Goal: Answer question/provide support: Share knowledge or assist other users

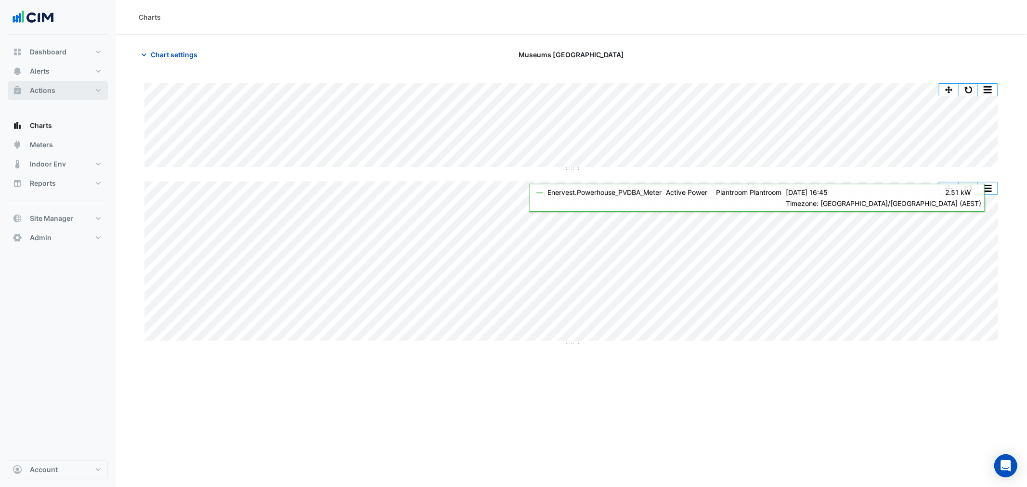
click at [49, 89] on span "Actions" at bounding box center [43, 91] width 26 height 10
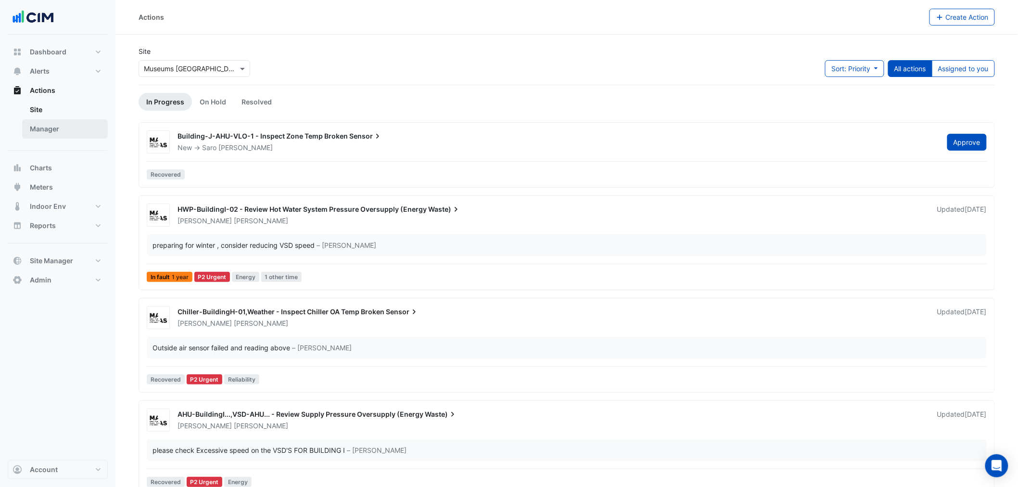
click at [56, 131] on link "Manager" at bounding box center [65, 128] width 86 height 19
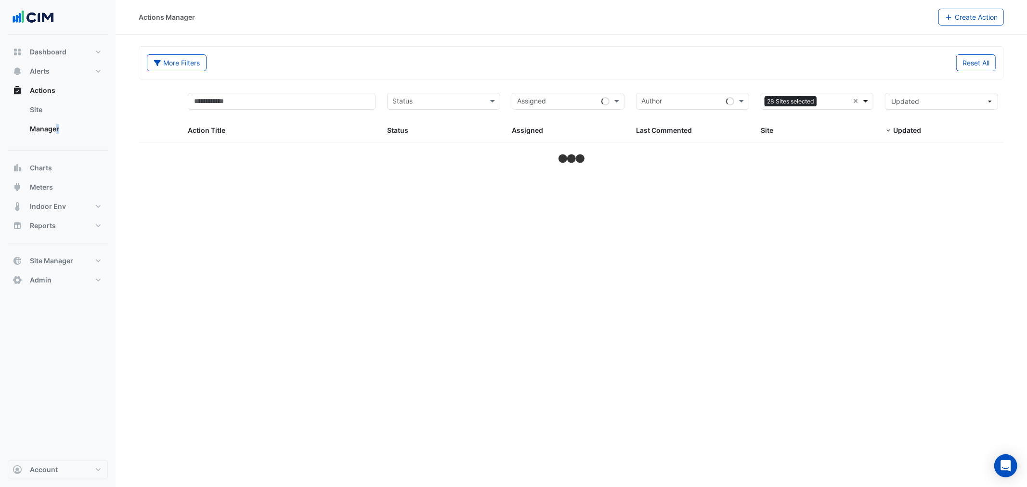
select select "**"
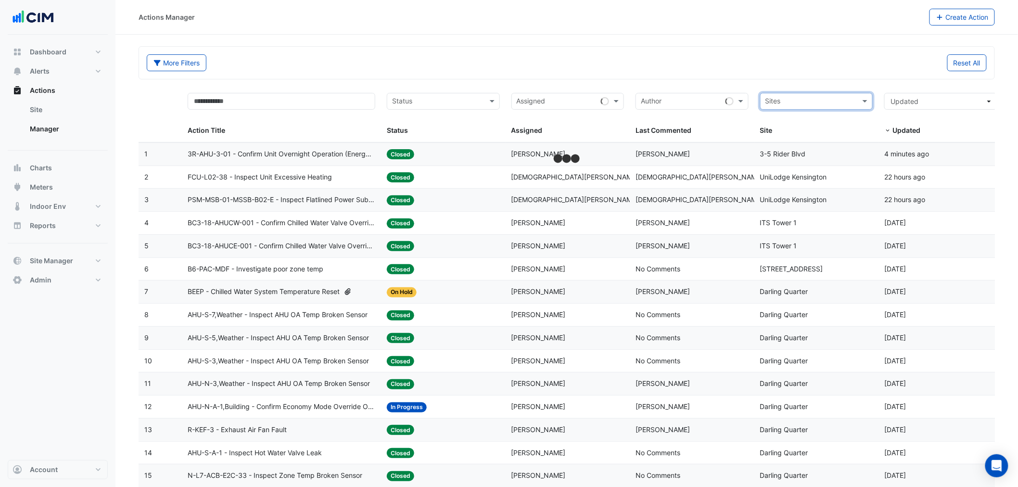
click at [850, 98] on input "text" at bounding box center [811, 102] width 91 height 11
type input "****"
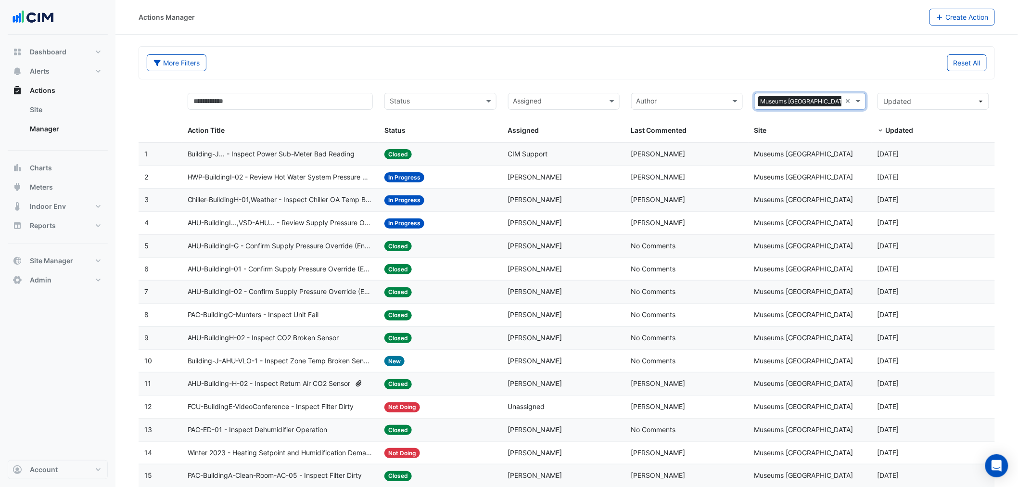
click at [345, 162] on datatable-body-cell "Action Title: Building-J... - Inspect Power Sub-Meter Bad Reading" at bounding box center [280, 154] width 197 height 23
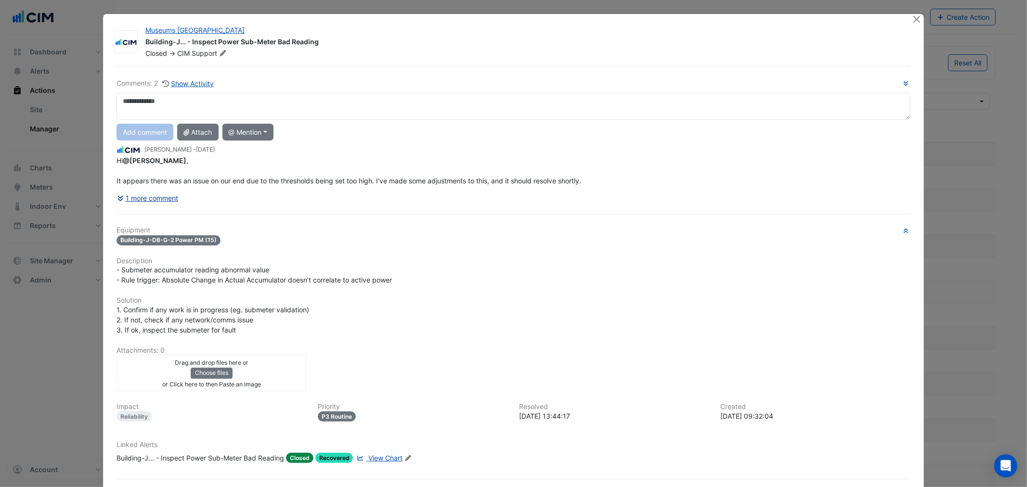
click at [153, 203] on button "1 more comment" at bounding box center [147, 198] width 62 height 17
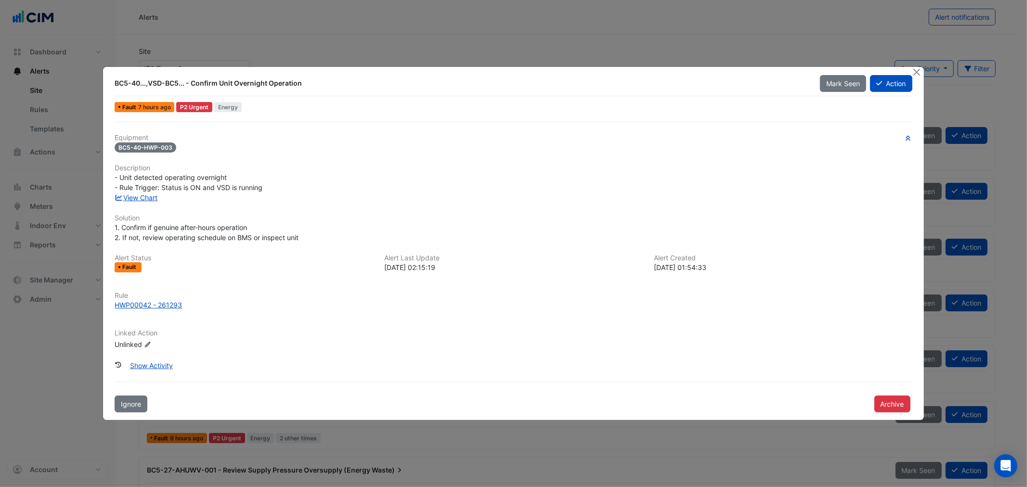
click at [224, 33] on ngb-modal-window "BC5-40...,VSD-BC5... - Confirm Unit Overnight Operation Mark Seen Action Fault …" at bounding box center [513, 243] width 1027 height 487
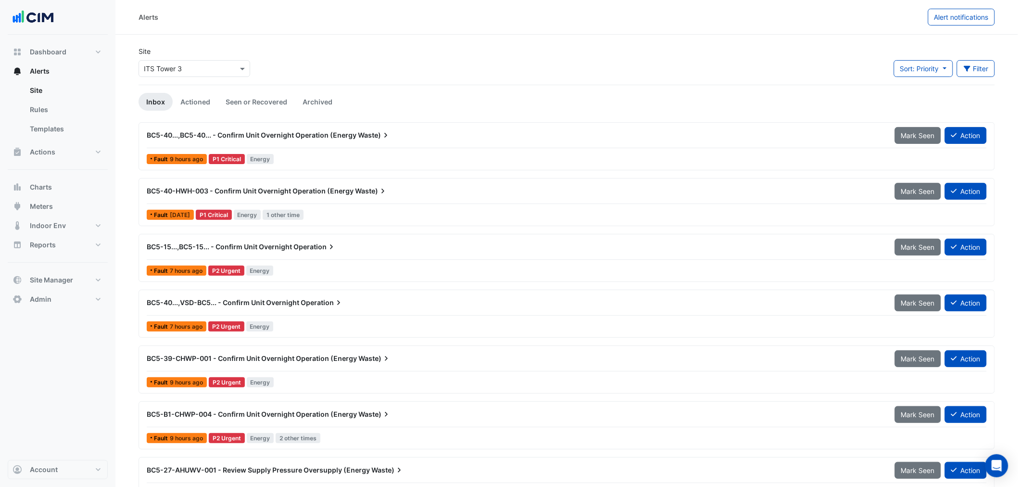
click at [225, 160] on div "P1 Critical" at bounding box center [227, 159] width 36 height 10
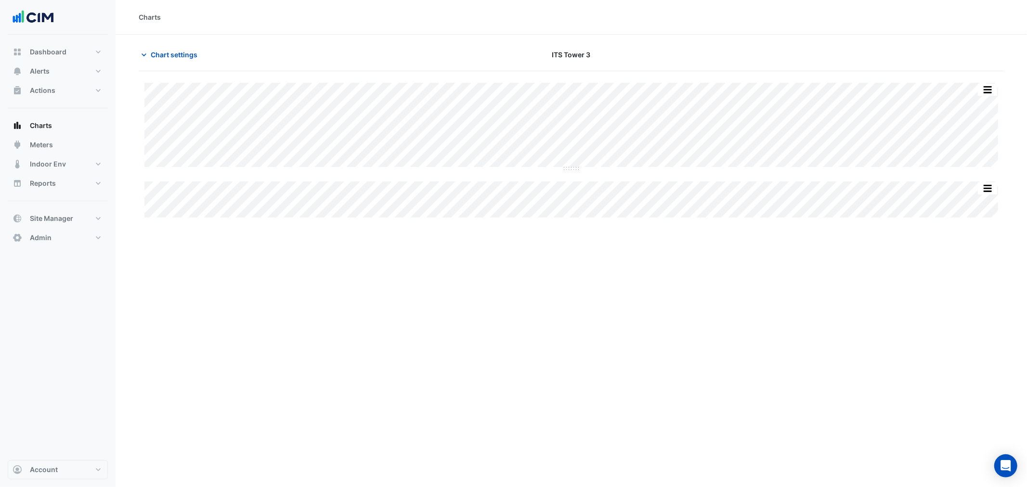
click at [166, 45] on section "Chart settings ITS Tower 3 Split All Split None Print Save as JPEG Save as PNG …" at bounding box center [571, 127] width 911 height 185
click at [180, 59] on span "Chart settings" at bounding box center [174, 55] width 47 height 10
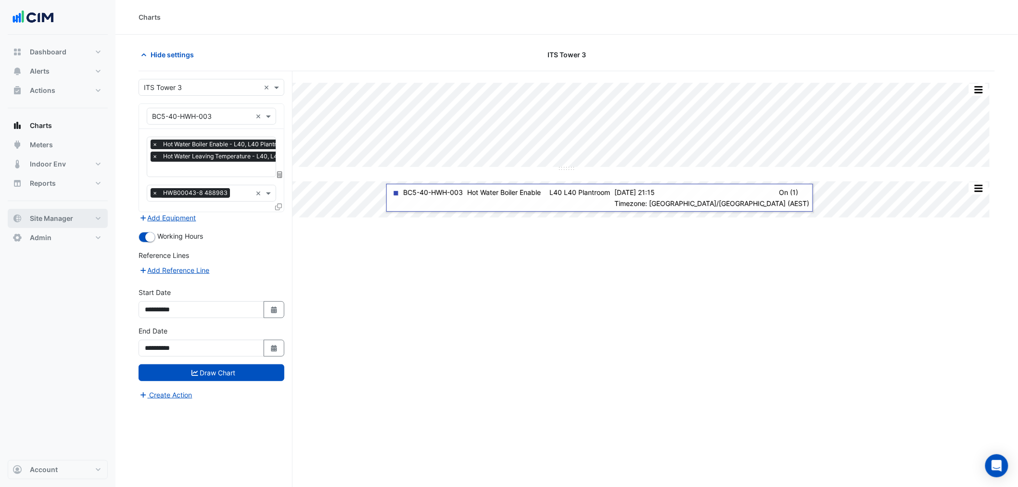
click at [52, 222] on span "Site Manager" at bounding box center [51, 219] width 43 height 10
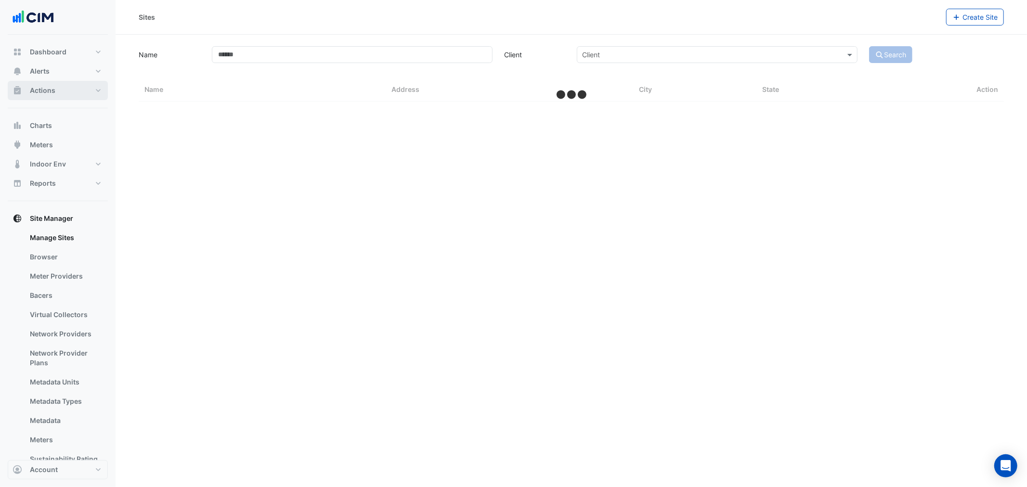
click at [51, 89] on span "Actions" at bounding box center [43, 91] width 26 height 10
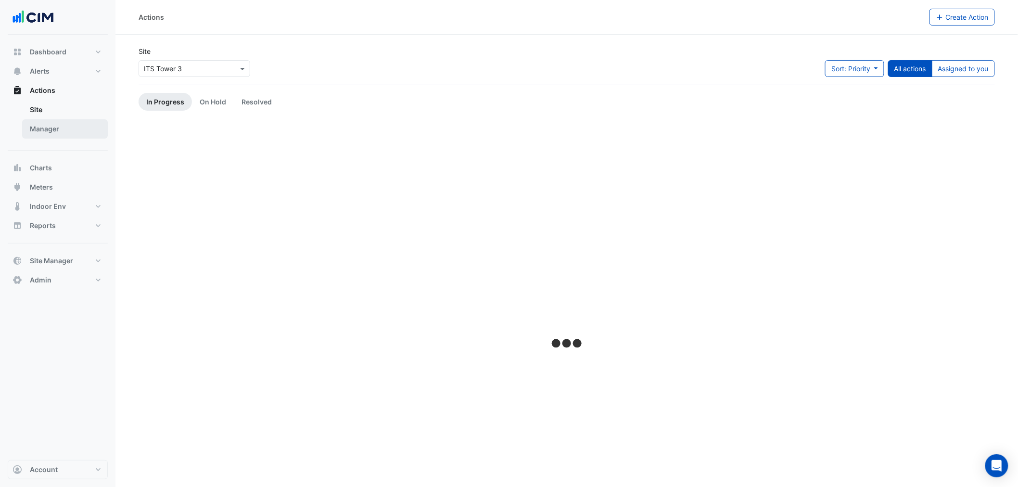
click at [53, 127] on link "Manager" at bounding box center [65, 128] width 86 height 19
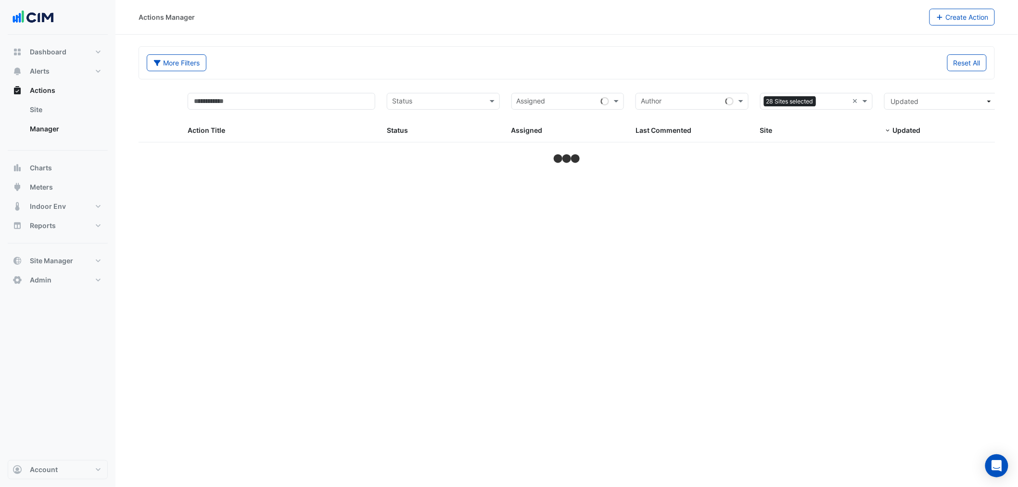
select select "**"
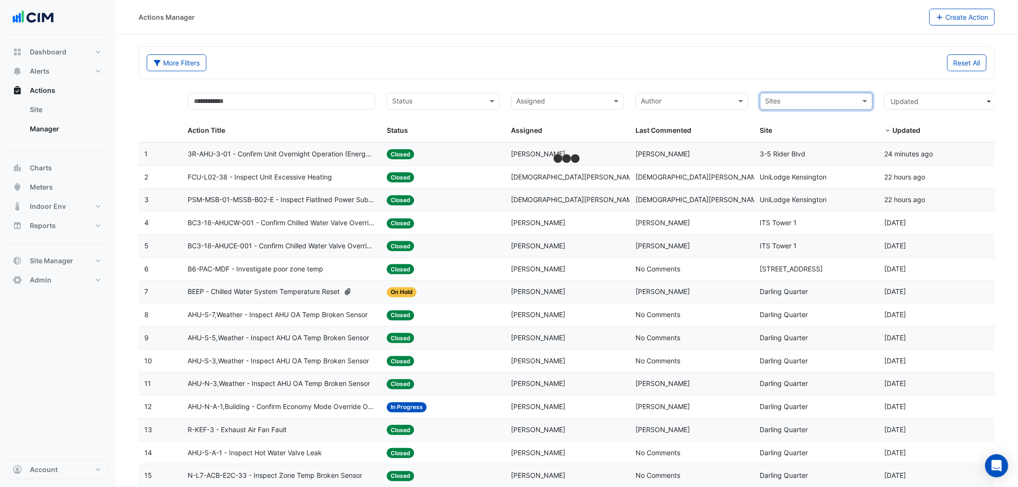
click at [851, 103] on input "text" at bounding box center [811, 102] width 91 height 11
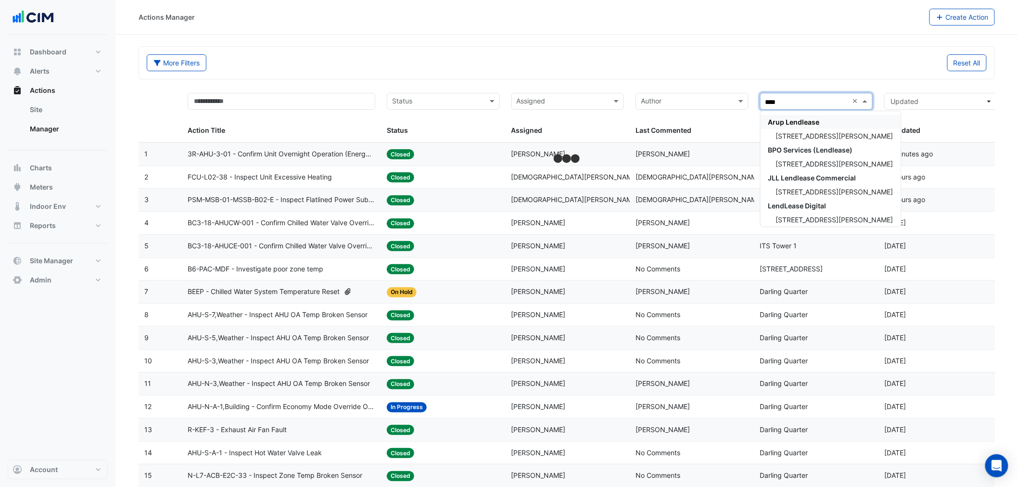
type input "****"
click at [583, 155] on div "Assigned: Saufi Baharudin" at bounding box center [568, 154] width 113 height 11
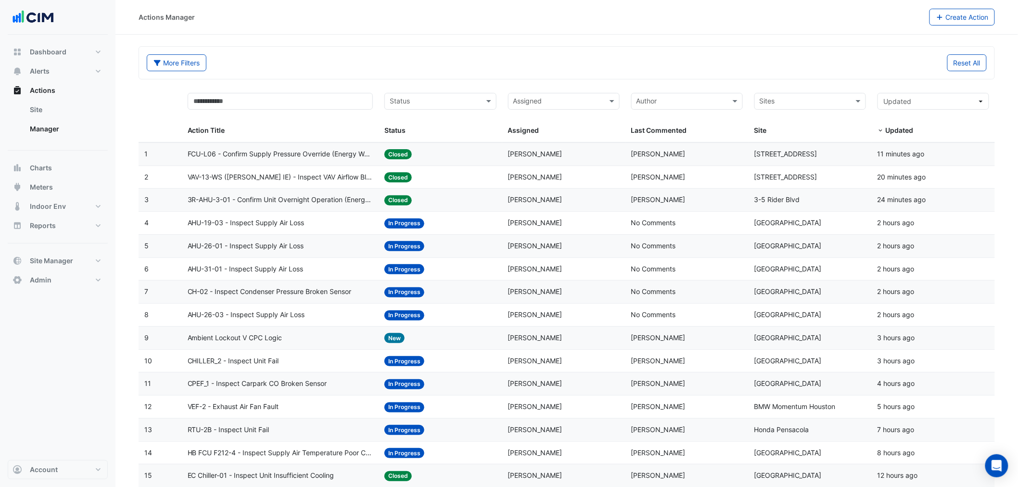
click at [817, 100] on input "text" at bounding box center [805, 102] width 90 height 11
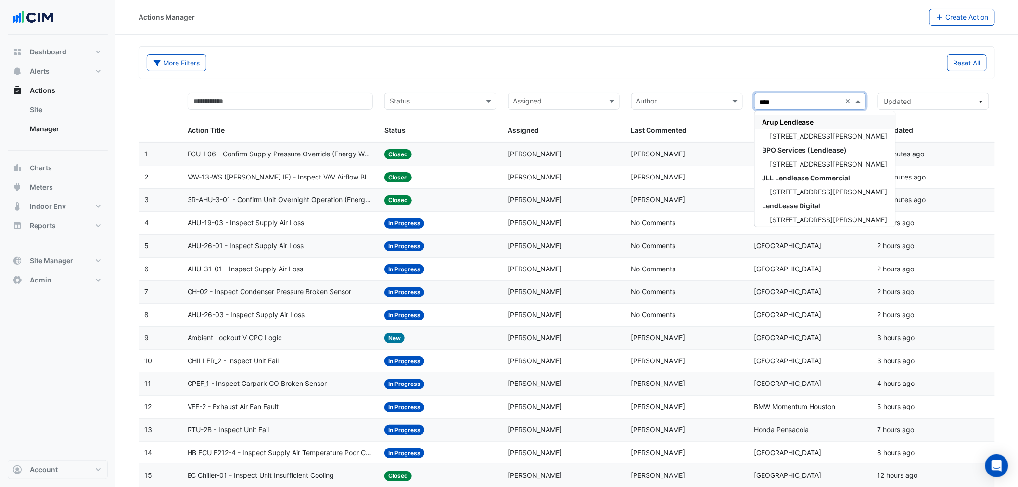
type input "*****"
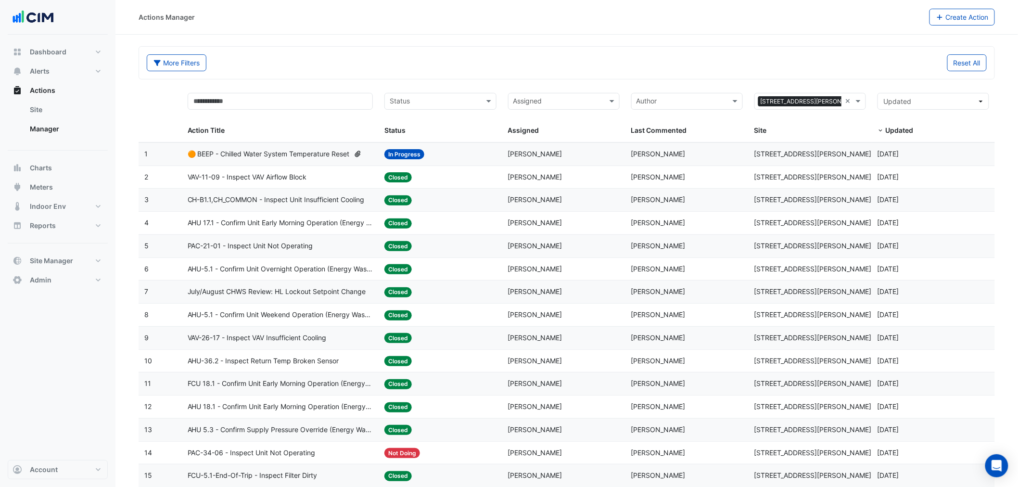
click at [749, 148] on datatable-body-cell "Site: 1 O'Connell Street" at bounding box center [810, 154] width 123 height 23
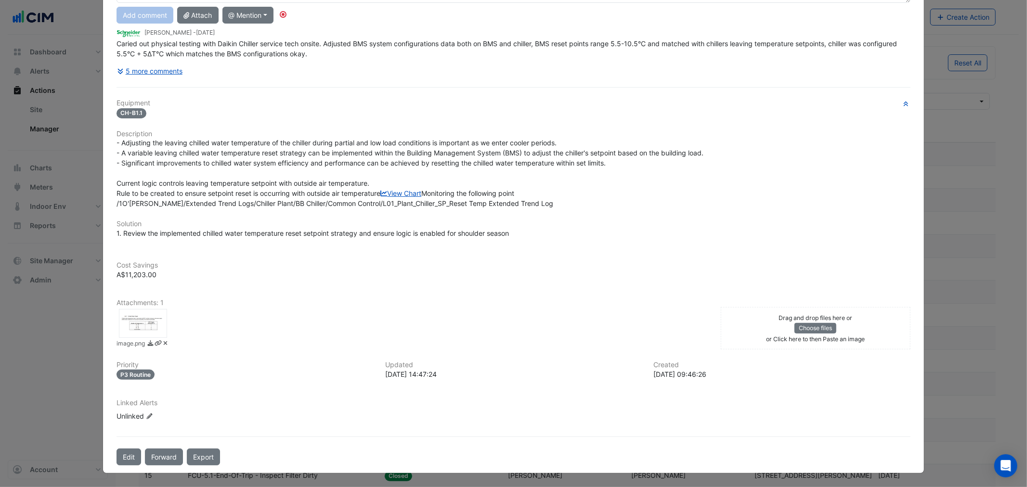
click at [143, 325] on div at bounding box center [143, 323] width 48 height 29
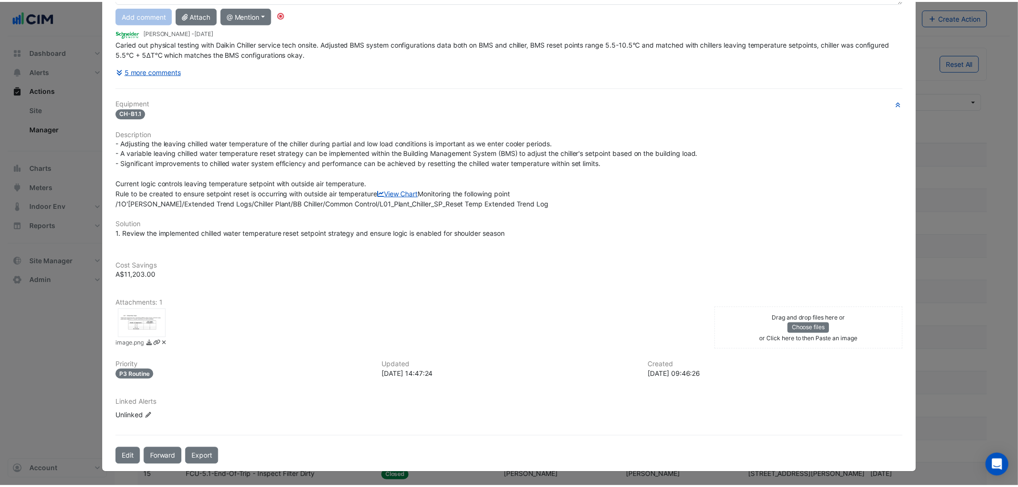
scroll to position [135, 0]
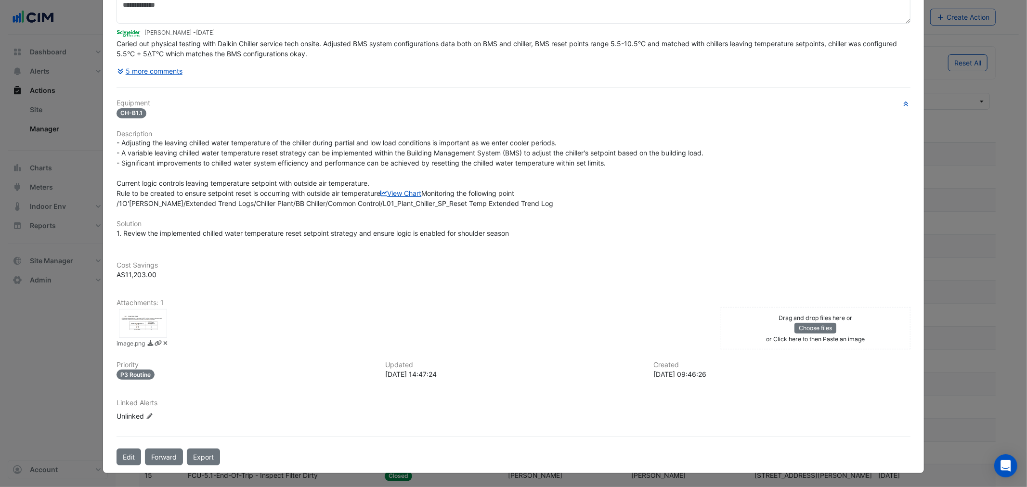
click at [51, 270] on ngb-modal-window "1 O'Connell Street 🟠 BEEP - Chilled Water System Temperature Reset In Progress …" at bounding box center [513, 243] width 1027 height 487
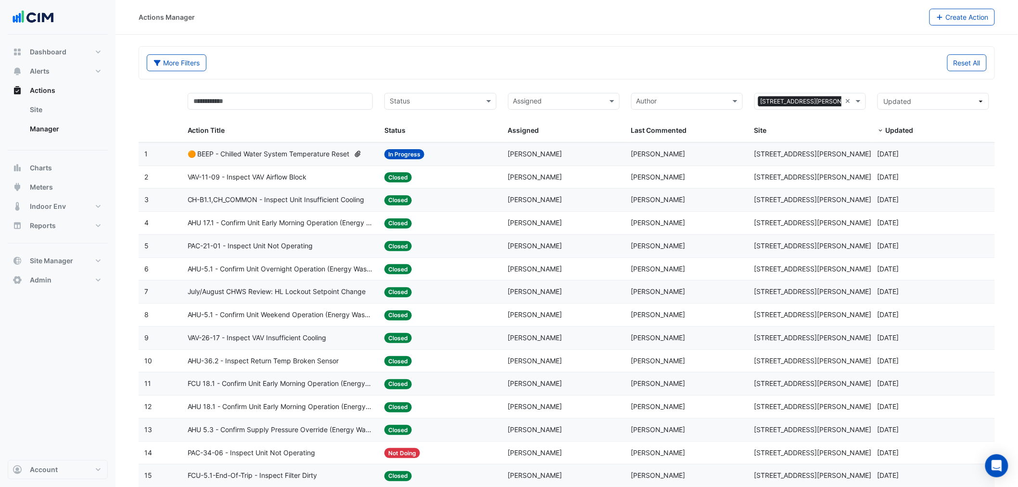
click at [870, 103] on input "text" at bounding box center [870, 102] width 0 height 11
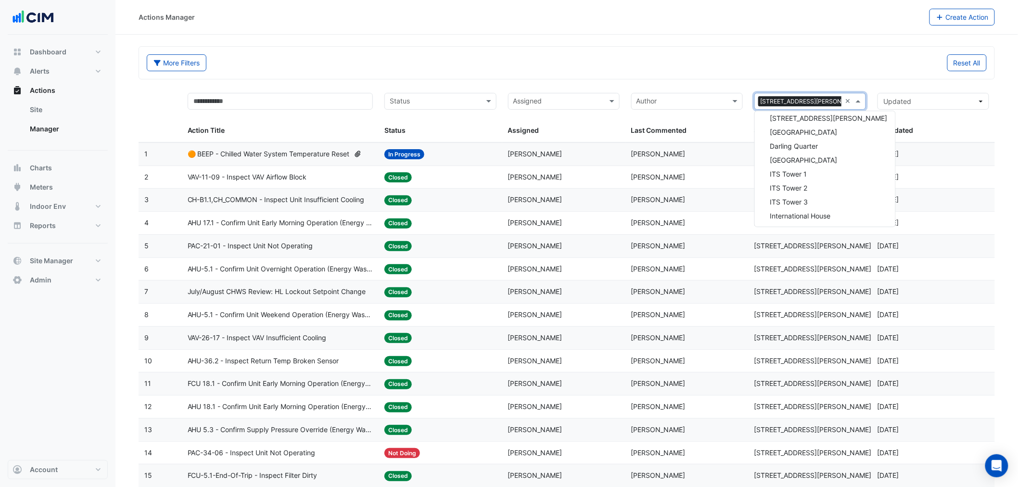
type input "********"
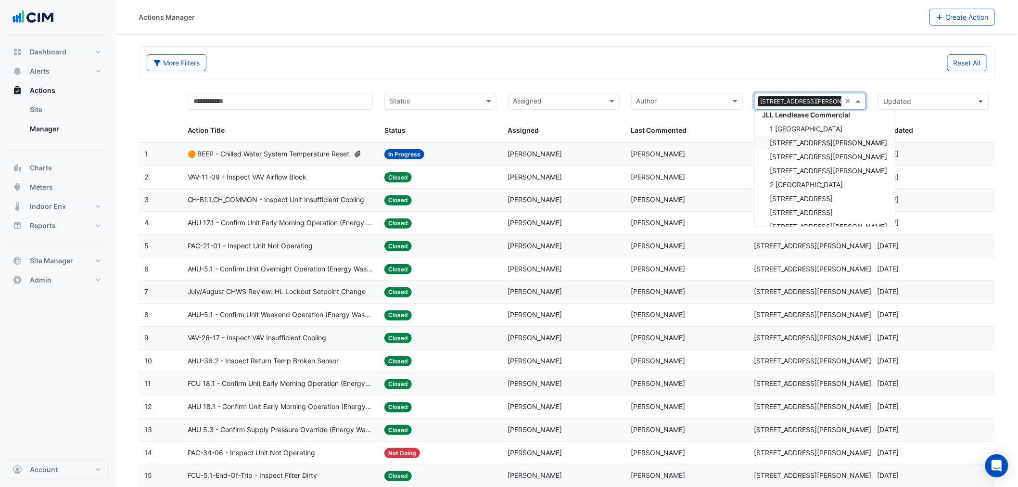
scroll to position [0, 0]
click at [793, 123] on span "JLL Lendlease Commercial" at bounding box center [807, 122] width 88 height 8
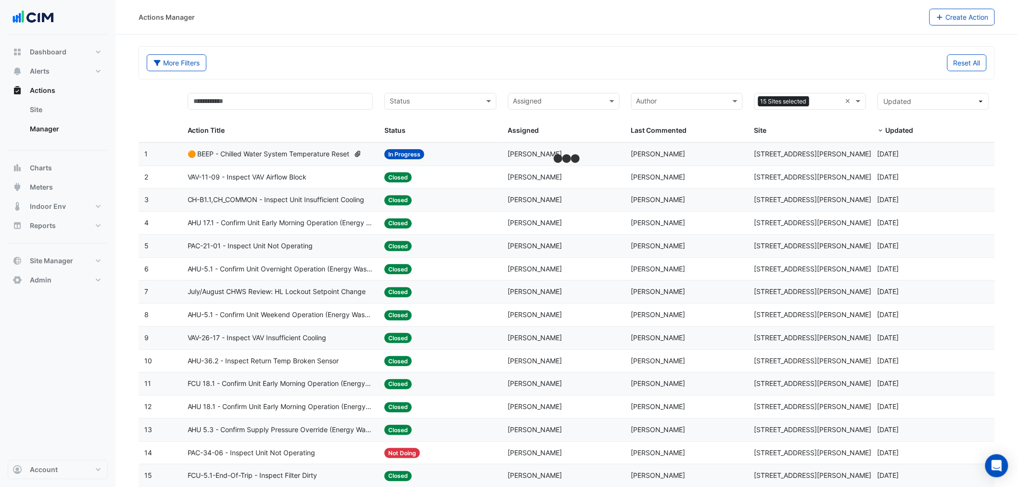
drag, startPoint x: 290, startPoint y: 110, endPoint x: 263, endPoint y: 103, distance: 27.9
click at [289, 109] on div "Action Title" at bounding box center [281, 114] width 186 height 43
click at [235, 105] on input "text" at bounding box center [281, 101] width 186 height 17
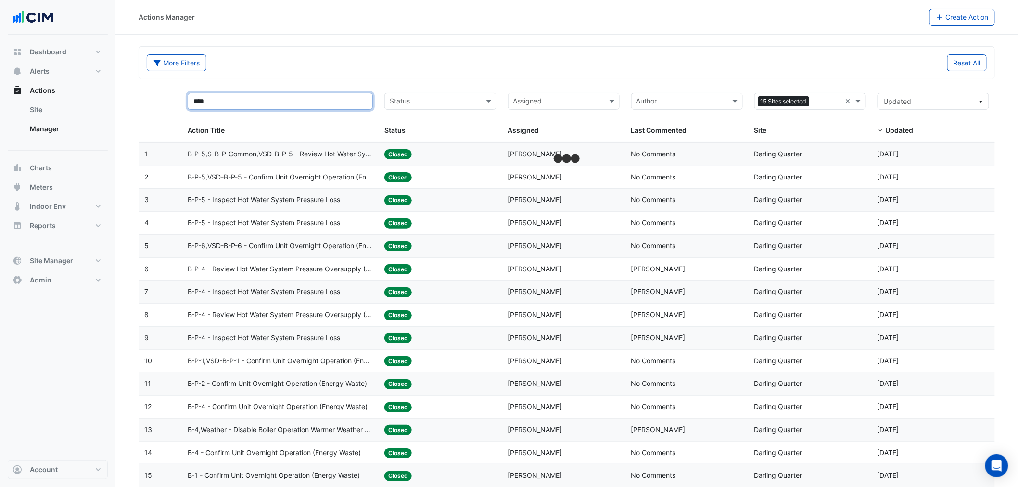
type input "****"
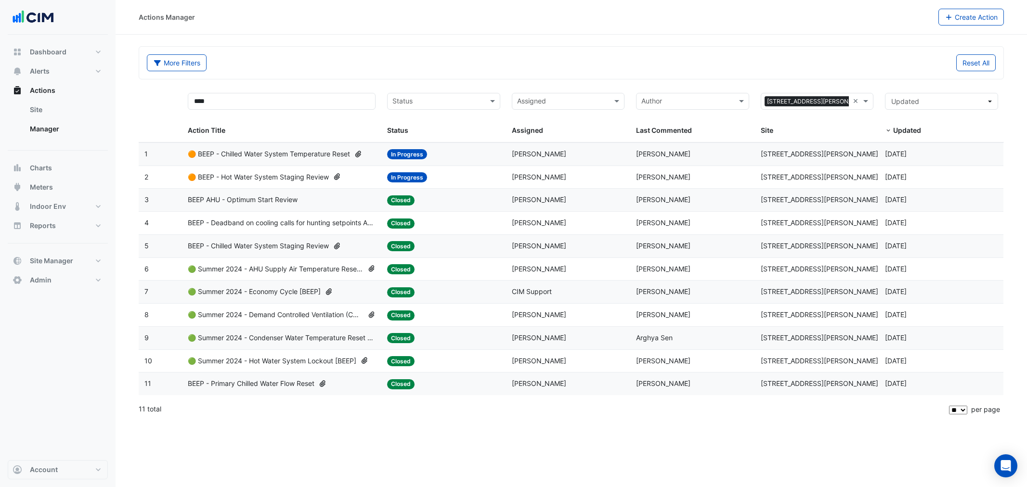
select select "**"
click at [281, 153] on span "🟠 BEEP - Chilled Water System Temperature Reset" at bounding box center [269, 154] width 162 height 11
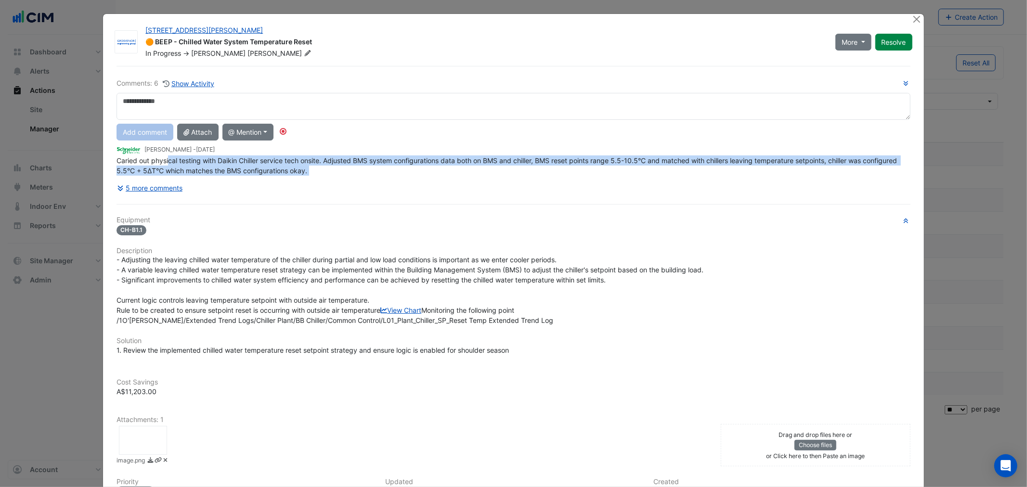
drag, startPoint x: 166, startPoint y: 158, endPoint x: 370, endPoint y: 157, distance: 204.1
click at [369, 157] on div "Comments: 6 Show Activity Add comment Attach @ Mention BPO Services (Lendlease)…" at bounding box center [512, 137] width 793 height 118
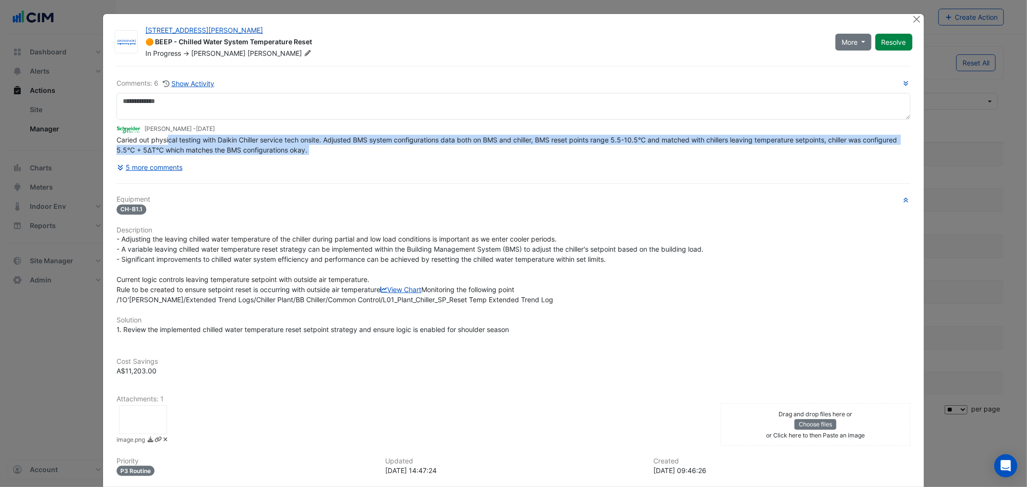
click at [308, 141] on span "Caried out physical testing with Daikin Chiller service tech onsite. Adjusted B…" at bounding box center [507, 145] width 782 height 18
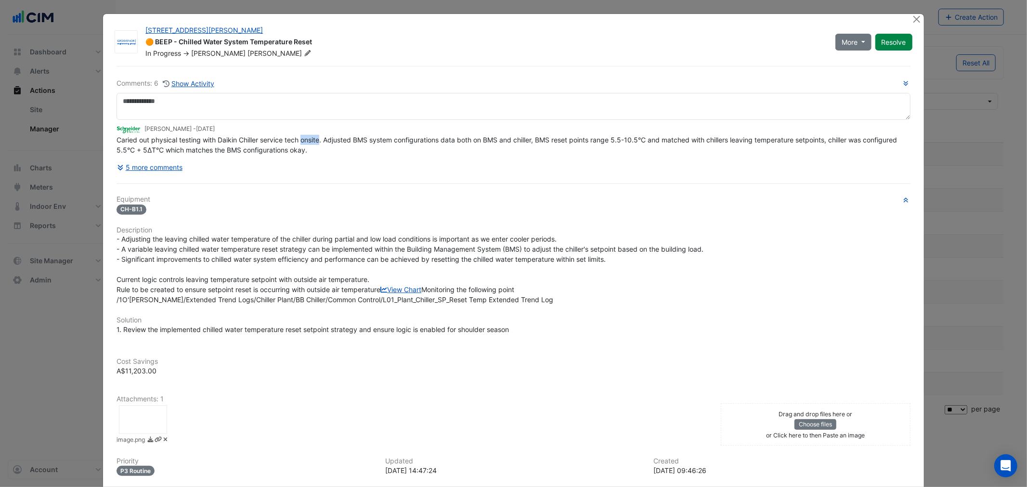
click at [308, 141] on span "Caried out physical testing with Daikin Chiller service tech onsite. Adjusted B…" at bounding box center [507, 145] width 782 height 18
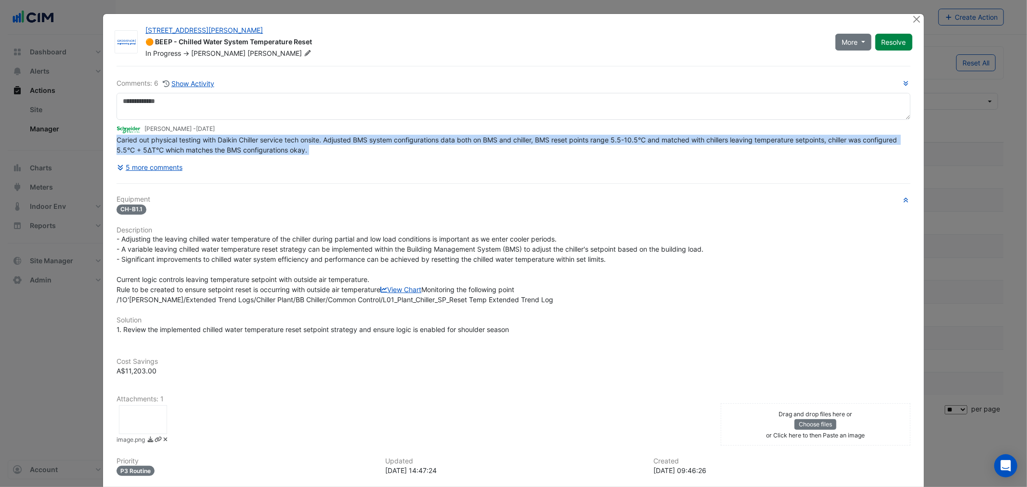
click at [308, 141] on span "Caried out physical testing with Daikin Chiller service tech onsite. Adjusted B…" at bounding box center [507, 145] width 782 height 18
click at [207, 147] on span "Caried out physical testing with Daikin Chiller service tech onsite. Adjusted B…" at bounding box center [507, 145] width 782 height 18
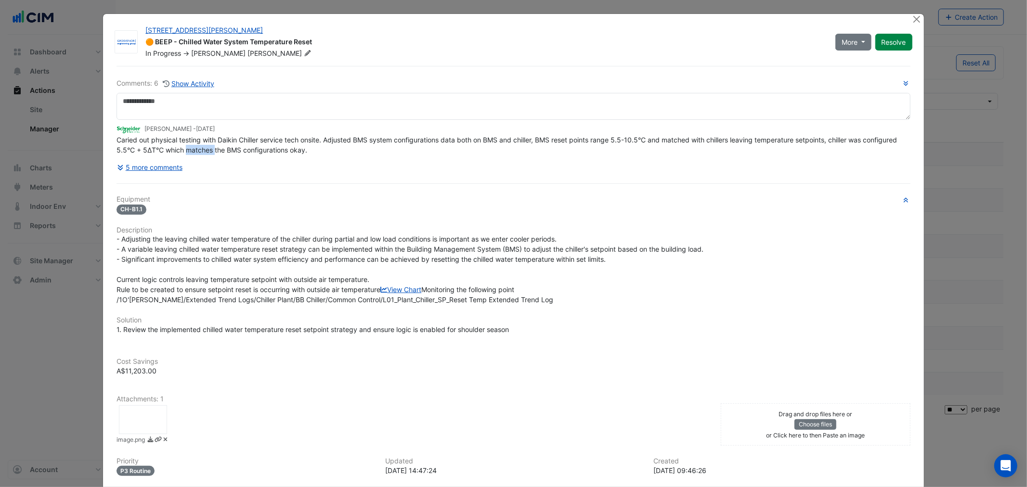
click at [207, 147] on span "Caried out physical testing with Daikin Chiller service tech onsite. Adjusted B…" at bounding box center [507, 145] width 782 height 18
drag, startPoint x: 188, startPoint y: 162, endPoint x: 171, endPoint y: 166, distance: 17.3
click at [188, 162] on div "5 more comments" at bounding box center [512, 167] width 793 height 17
click at [155, 169] on button "5 more comments" at bounding box center [149, 167] width 66 height 17
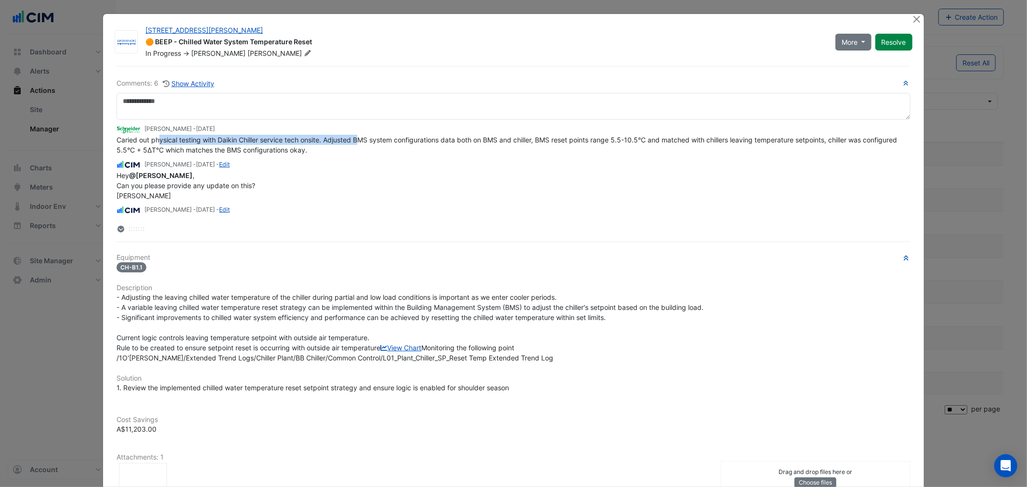
drag, startPoint x: 156, startPoint y: 143, endPoint x: 366, endPoint y: 143, distance: 209.4
click at [359, 145] on div "Caried out physical testing with Daikin Chiller service tech onsite. Adjusted B…" at bounding box center [512, 145] width 793 height 20
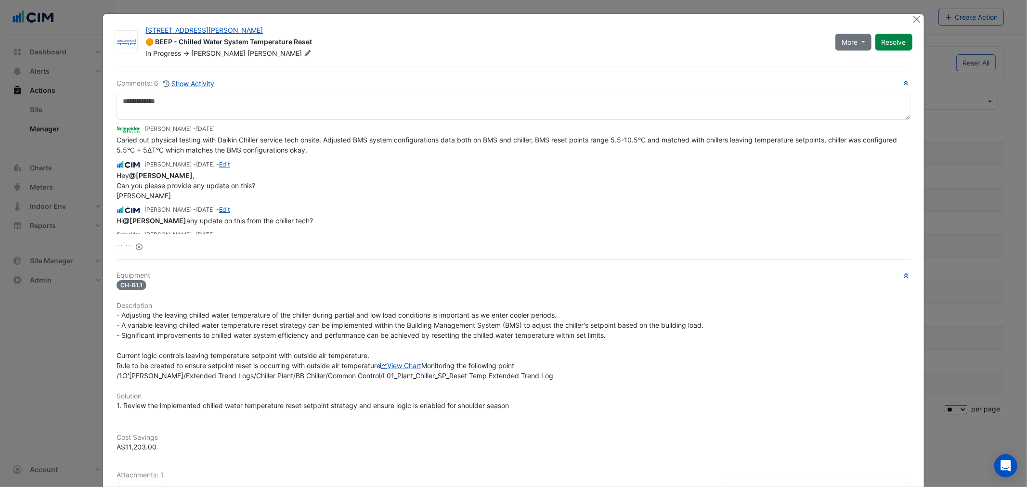
click at [116, 248] on div "Reset" at bounding box center [512, 247] width 793 height 10
click at [118, 247] on icon at bounding box center [120, 247] width 4 height 2
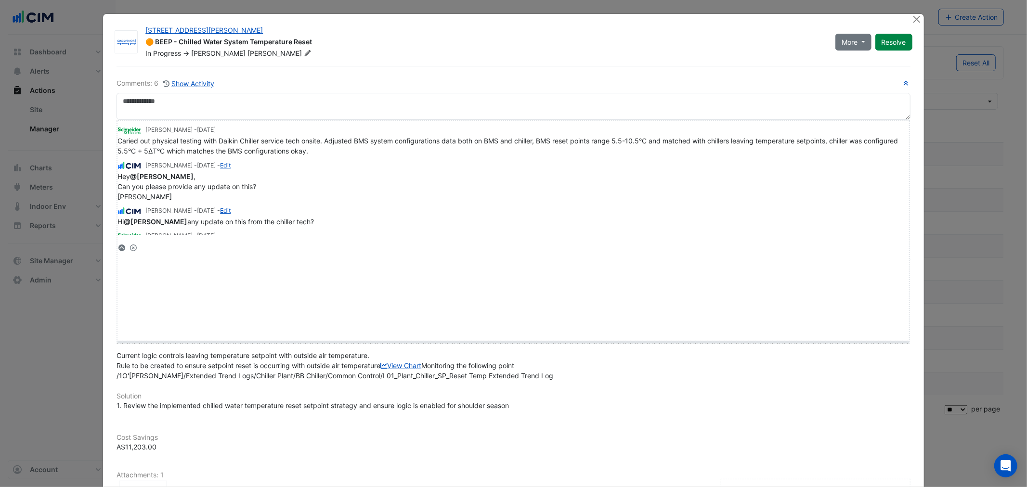
drag, startPoint x: 133, startPoint y: 247, endPoint x: 139, endPoint y: 340, distance: 93.5
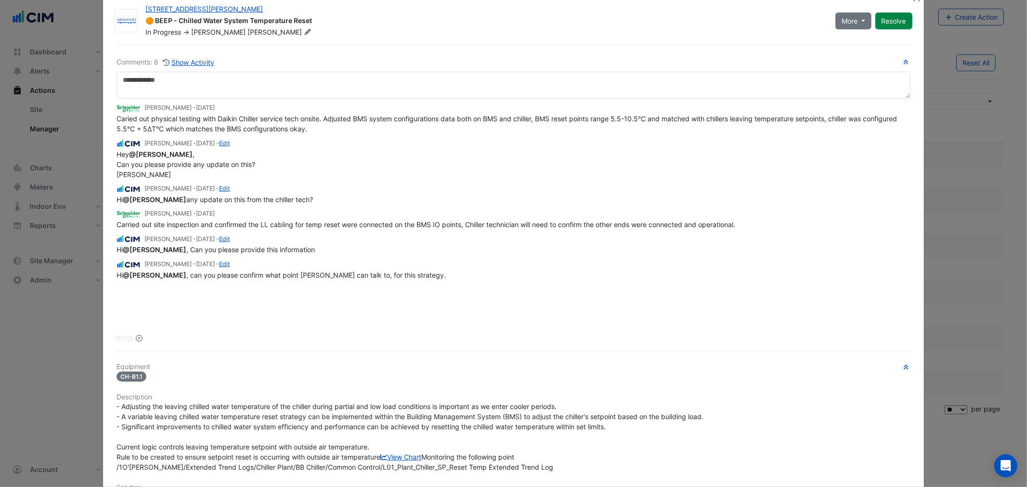
scroll to position [0, 0]
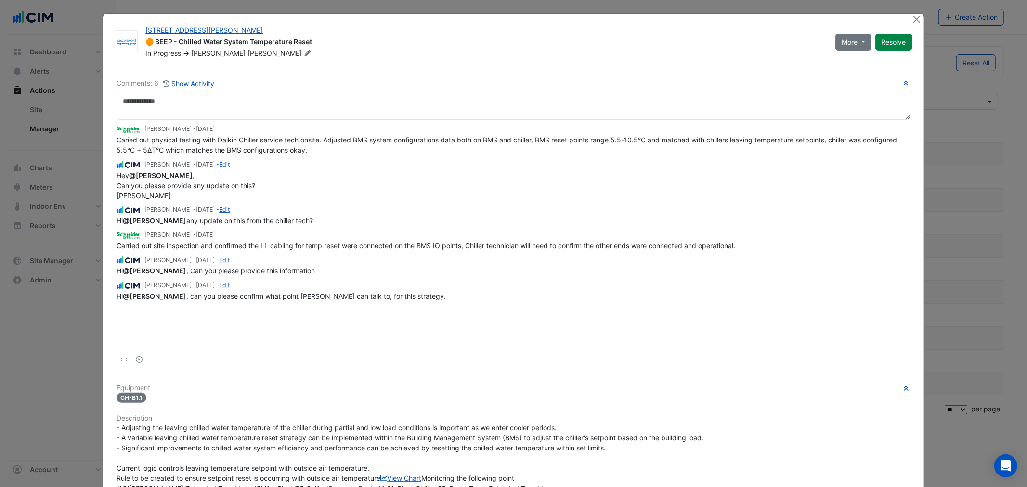
drag, startPoint x: 166, startPoint y: 141, endPoint x: 358, endPoint y: 135, distance: 191.7
click at [304, 133] on app-ticket-comment "Oscar Yuan - 3 days ago Caried out physical testing with Daikin Chiller service…" at bounding box center [512, 139] width 793 height 31
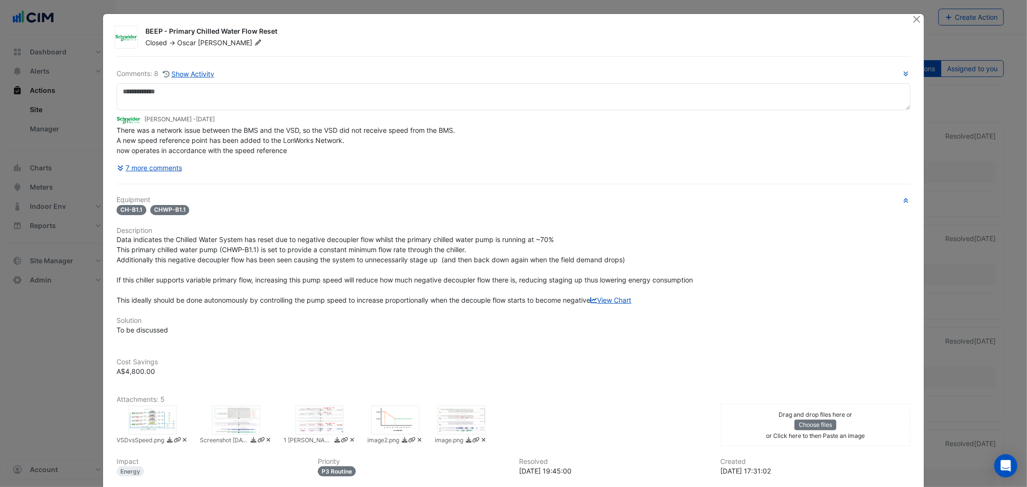
click at [218, 132] on span "There was a network issue between the BMS and the VSD, so the VSD did not recei…" at bounding box center [285, 140] width 338 height 28
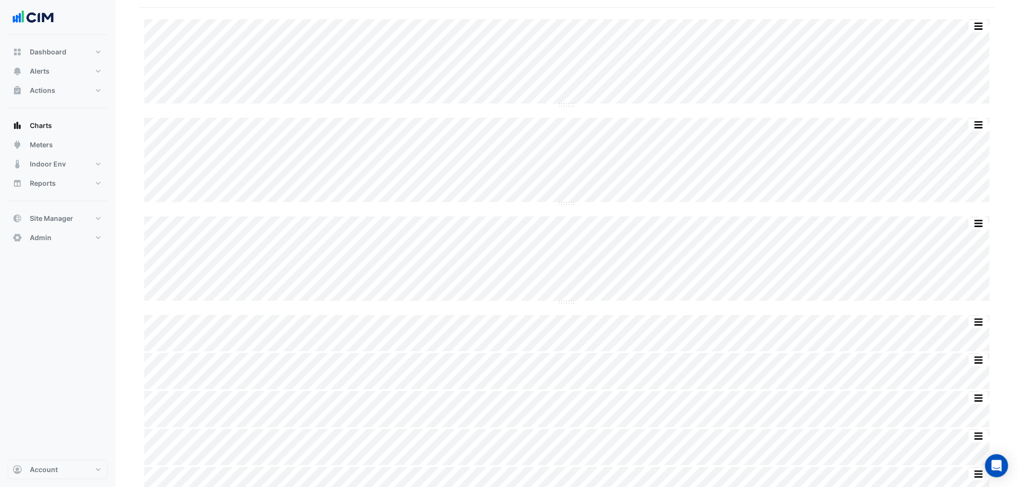
scroll to position [71, 0]
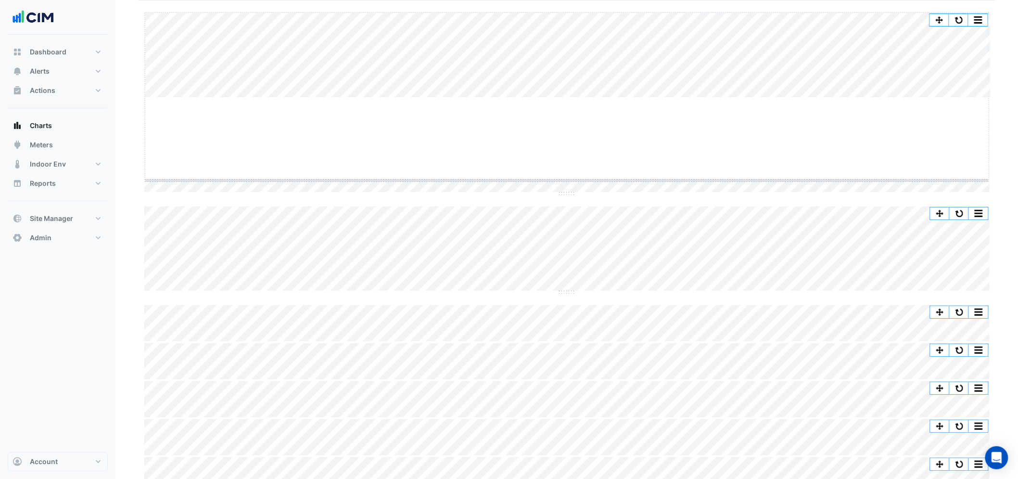
drag, startPoint x: 564, startPoint y: 96, endPoint x: 570, endPoint y: 183, distance: 86.9
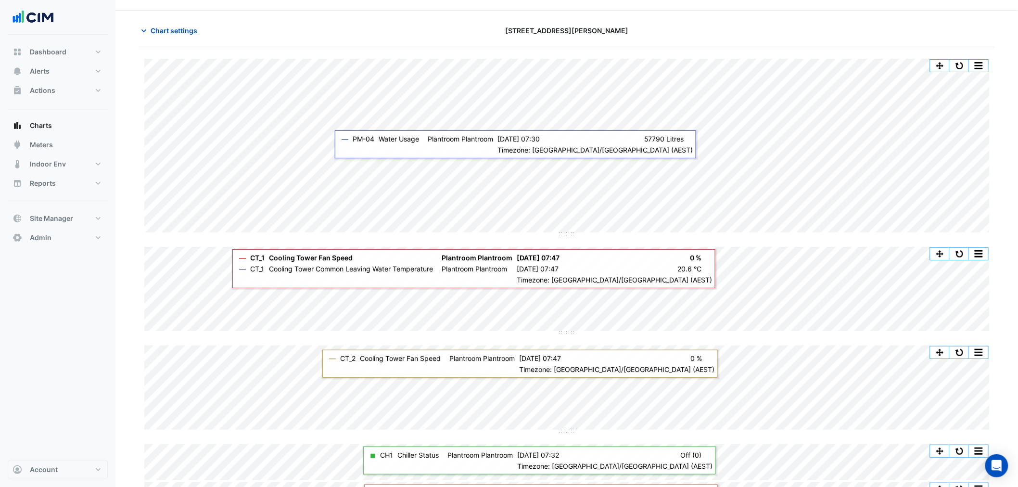
scroll to position [0, 0]
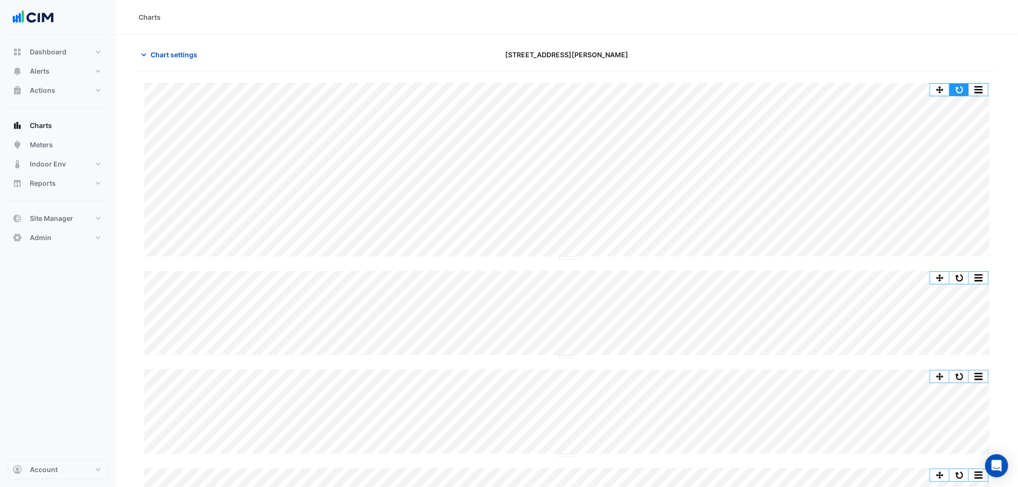
click at [963, 89] on button "button" at bounding box center [959, 90] width 19 height 12
click at [956, 87] on button "button" at bounding box center [959, 90] width 19 height 12
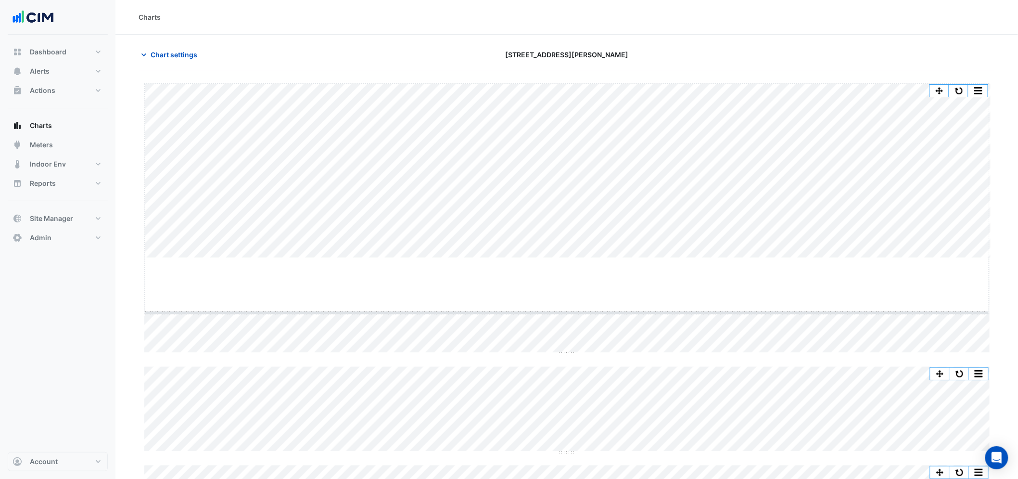
drag, startPoint x: 569, startPoint y: 258, endPoint x: 555, endPoint y: 314, distance: 57.1
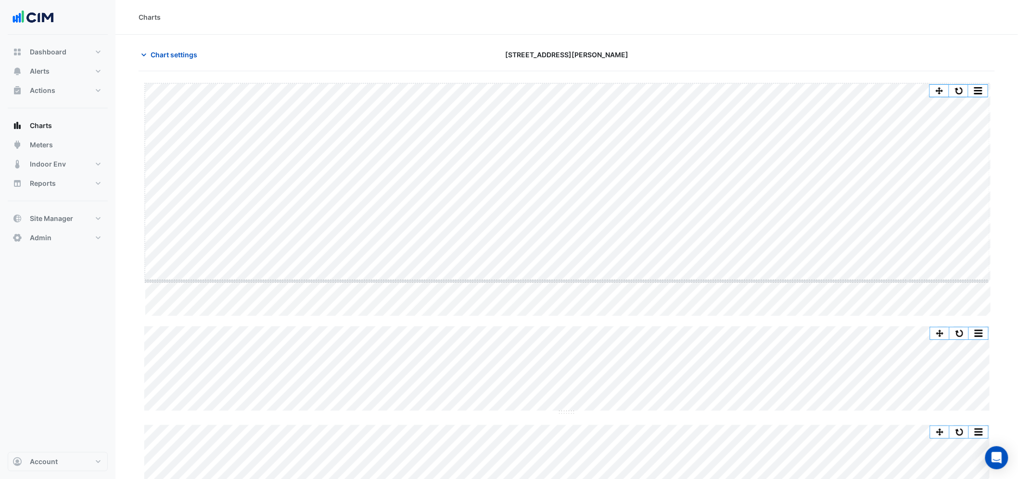
drag, startPoint x: 568, startPoint y: 316, endPoint x: 568, endPoint y: 280, distance: 36.1
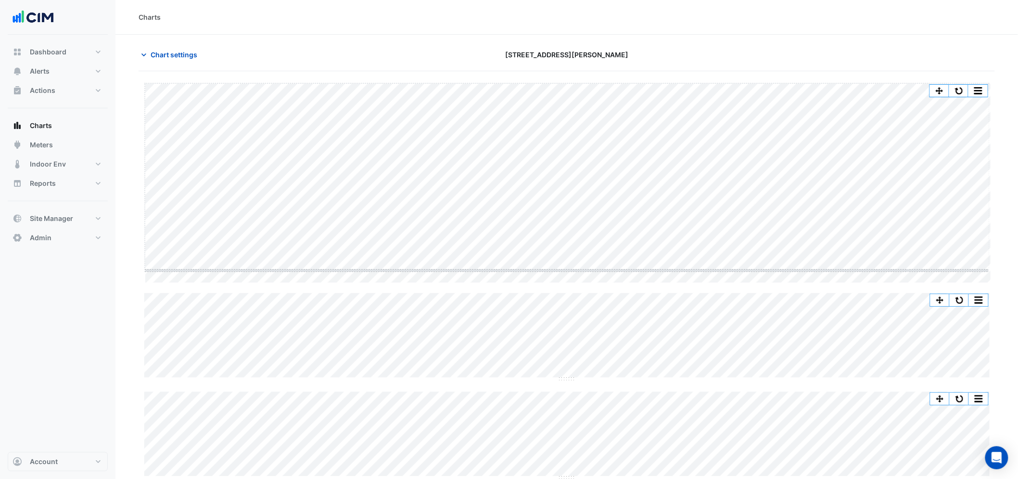
drag, startPoint x: 569, startPoint y: 283, endPoint x: 569, endPoint y: 261, distance: 22.1
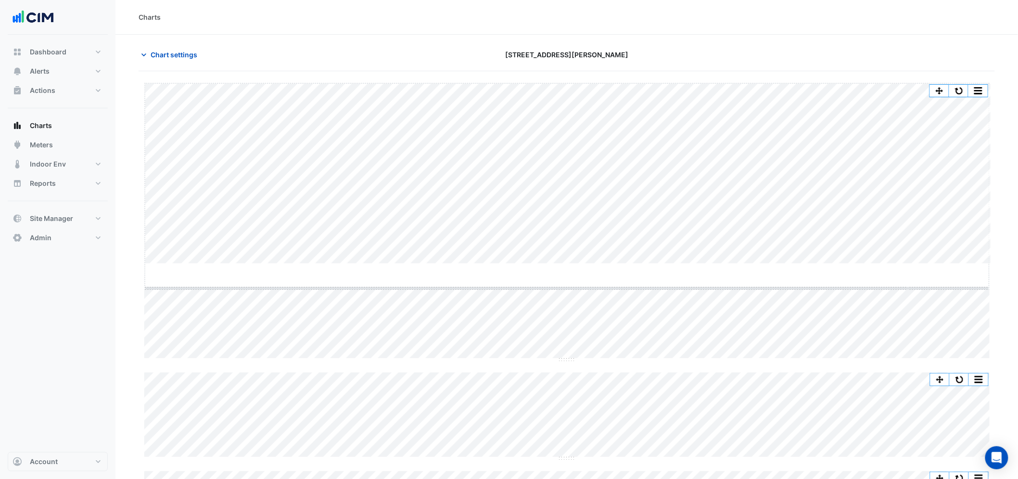
drag, startPoint x: 566, startPoint y: 263, endPoint x: 566, endPoint y: 288, distance: 24.6
drag, startPoint x: 565, startPoint y: 292, endPoint x: 563, endPoint y: 301, distance: 9.3
